Goal: Use online tool/utility: Utilize a website feature to perform a specific function

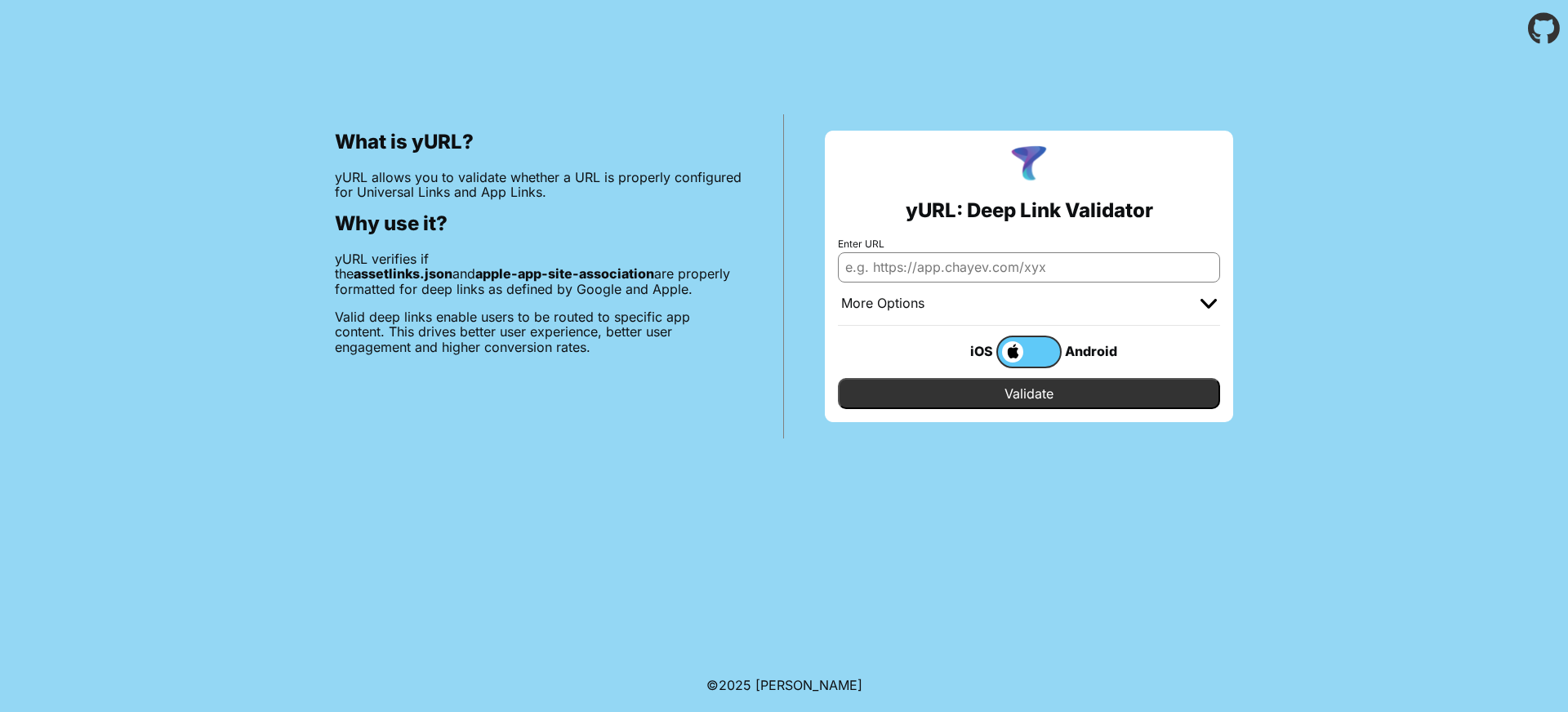
click at [1194, 297] on div "More Options" at bounding box center [1029, 304] width 382 height 43
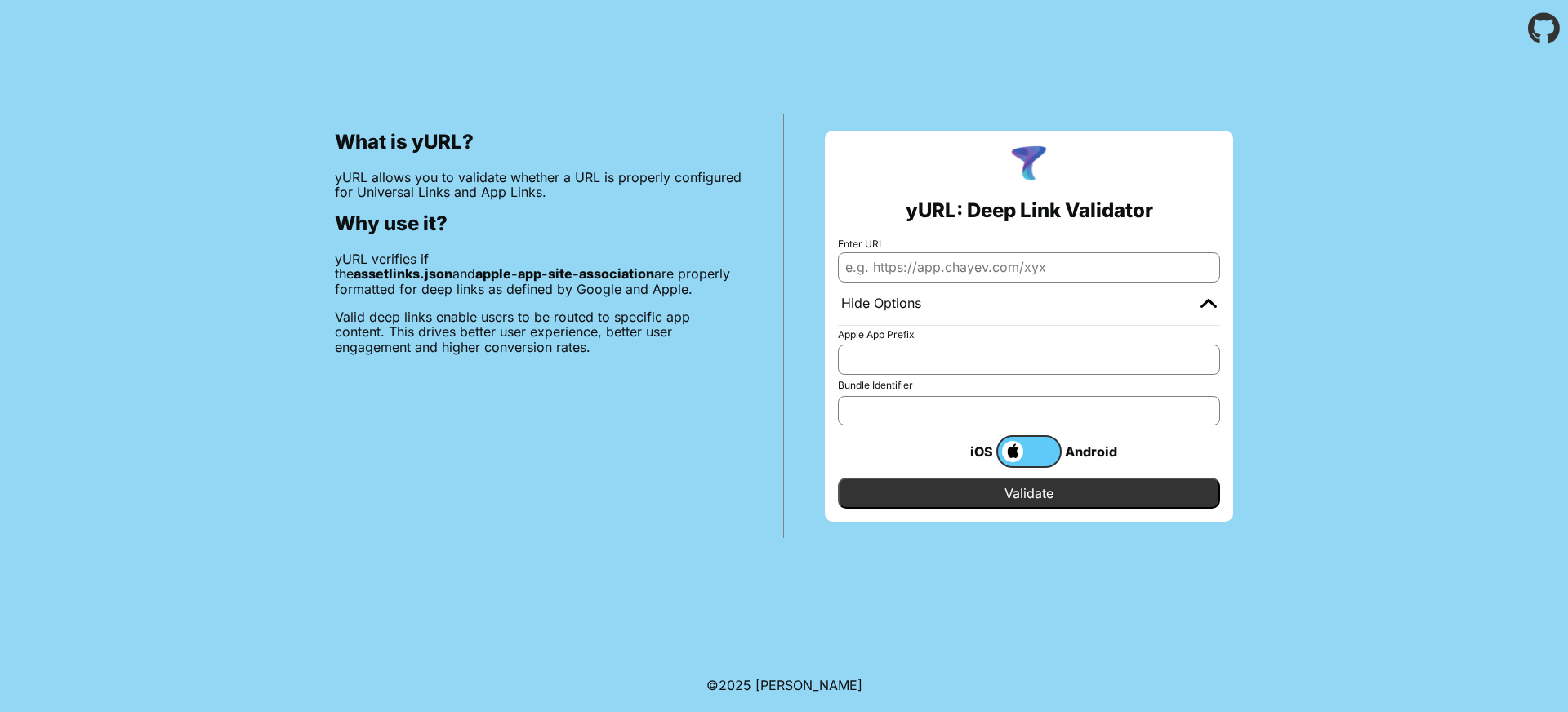
click at [1095, 276] on input "Enter URL" at bounding box center [1029, 267] width 382 height 30
paste input "https://52932.urlaub.check24-test.de/.well-known/apple-app-site-association"
type input "https://52932.urlaub.check24-test.de/.well-known/apple-app-site-association"
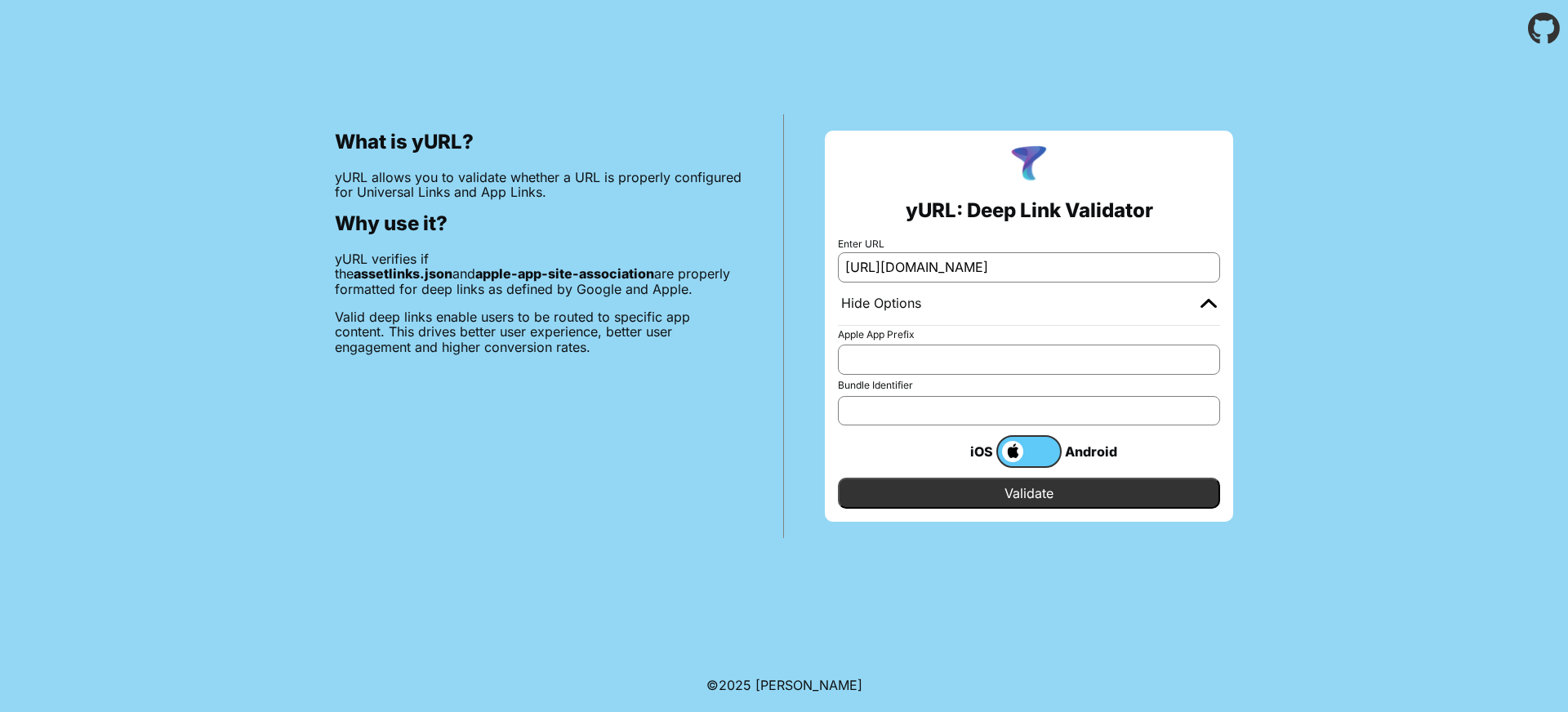
click at [1060, 494] on input "Validate" at bounding box center [1029, 493] width 382 height 31
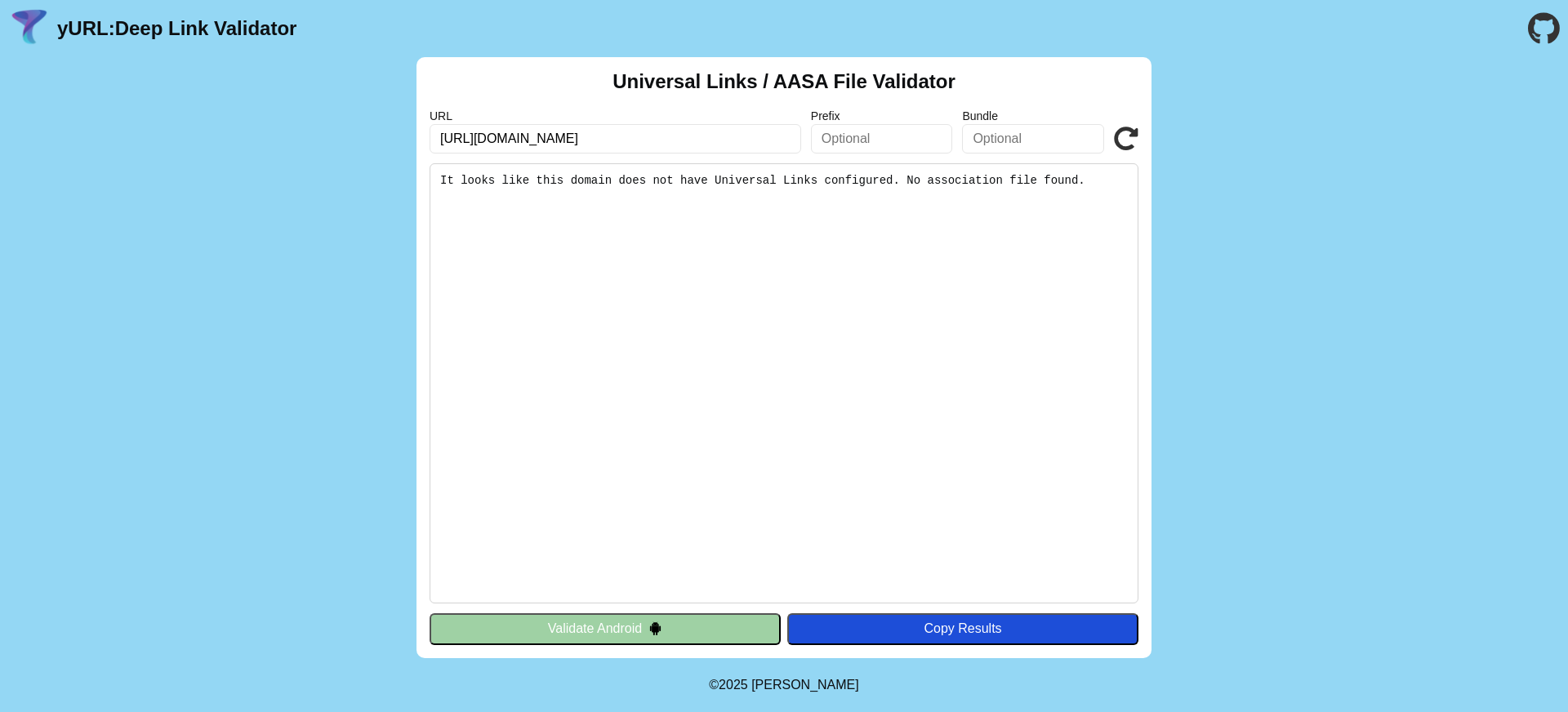
drag, startPoint x: 837, startPoint y: 183, endPoint x: 837, endPoint y: 173, distance: 10.0
click at [837, 183] on pre "It looks like this domain does not have Universal Links configured. No associat…" at bounding box center [784, 383] width 709 height 441
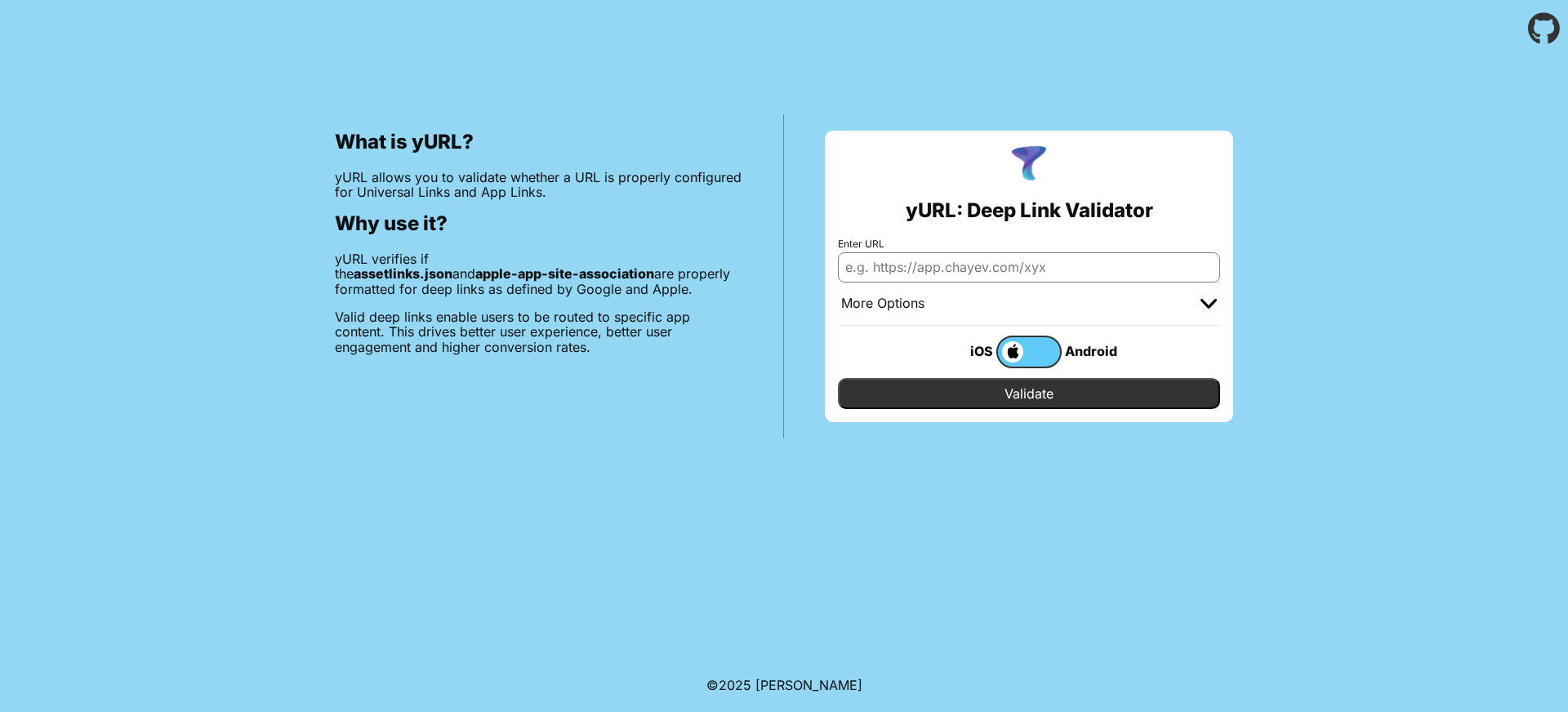
click at [1022, 267] on input "Enter URL" at bounding box center [1029, 267] width 382 height 30
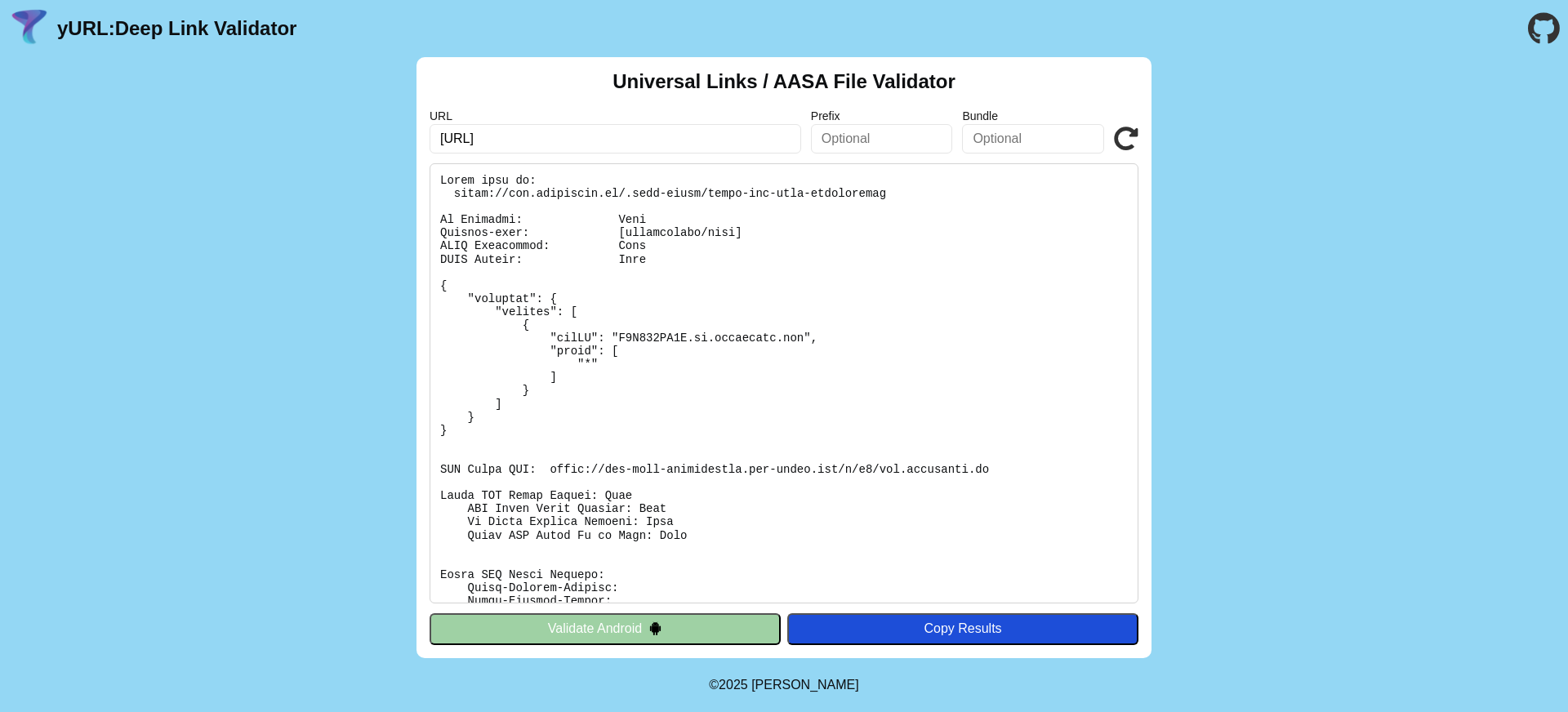
click at [577, 140] on input "[URL]" at bounding box center [615, 139] width 372 height 30
click at [595, 474] on pre at bounding box center [784, 383] width 709 height 441
